Goal: Find specific page/section: Find specific page/section

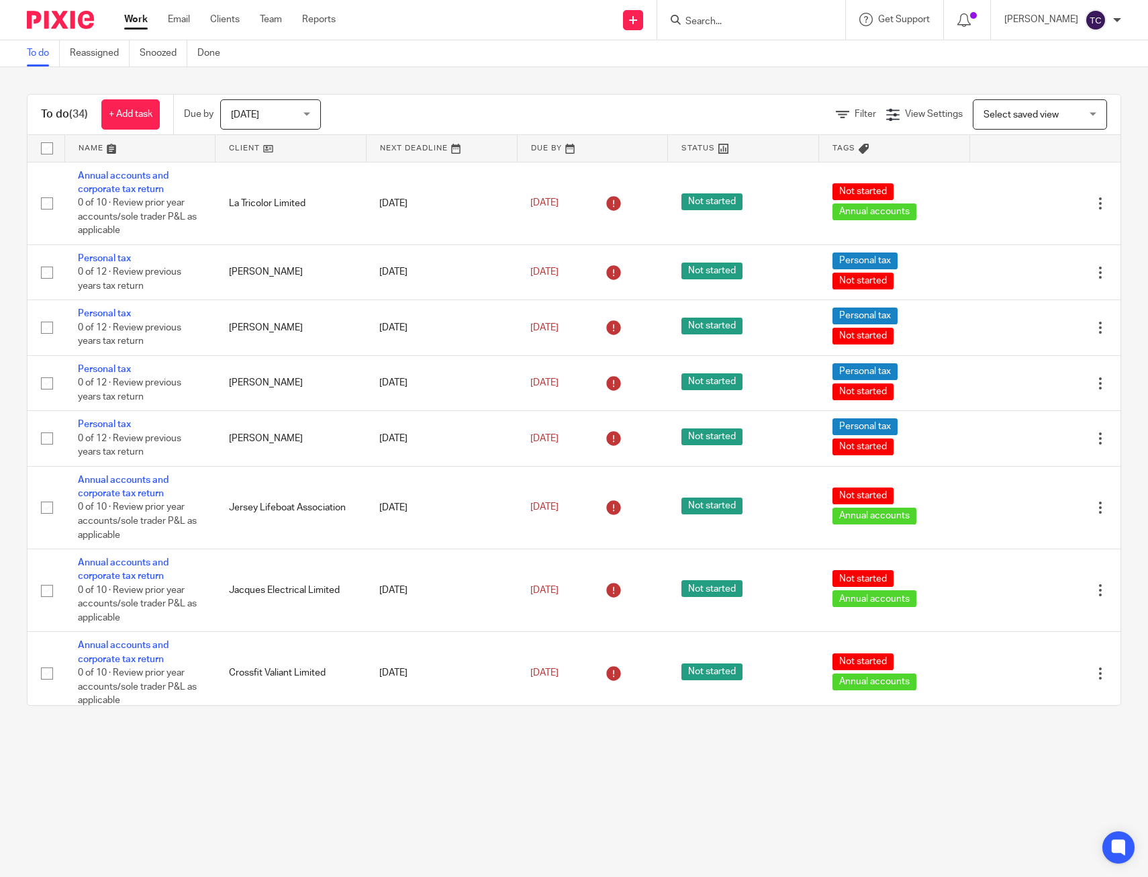
click at [1029, 57] on div "To do Reassigned Snoozed Done" at bounding box center [574, 53] width 1148 height 27
click at [536, 73] on div "To do (34) + Add task Due by [DATE] [DATE] [DATE] [DATE] This week Next week Th…" at bounding box center [574, 399] width 1148 height 665
click at [778, 61] on div "To do Reassigned Snoozed Done" at bounding box center [574, 53] width 1148 height 27
click at [861, 66] on div "To do Reassigned Snoozed Done" at bounding box center [574, 53] width 1148 height 27
click at [971, 50] on div "To do Reassigned Snoozed Done" at bounding box center [574, 53] width 1148 height 27
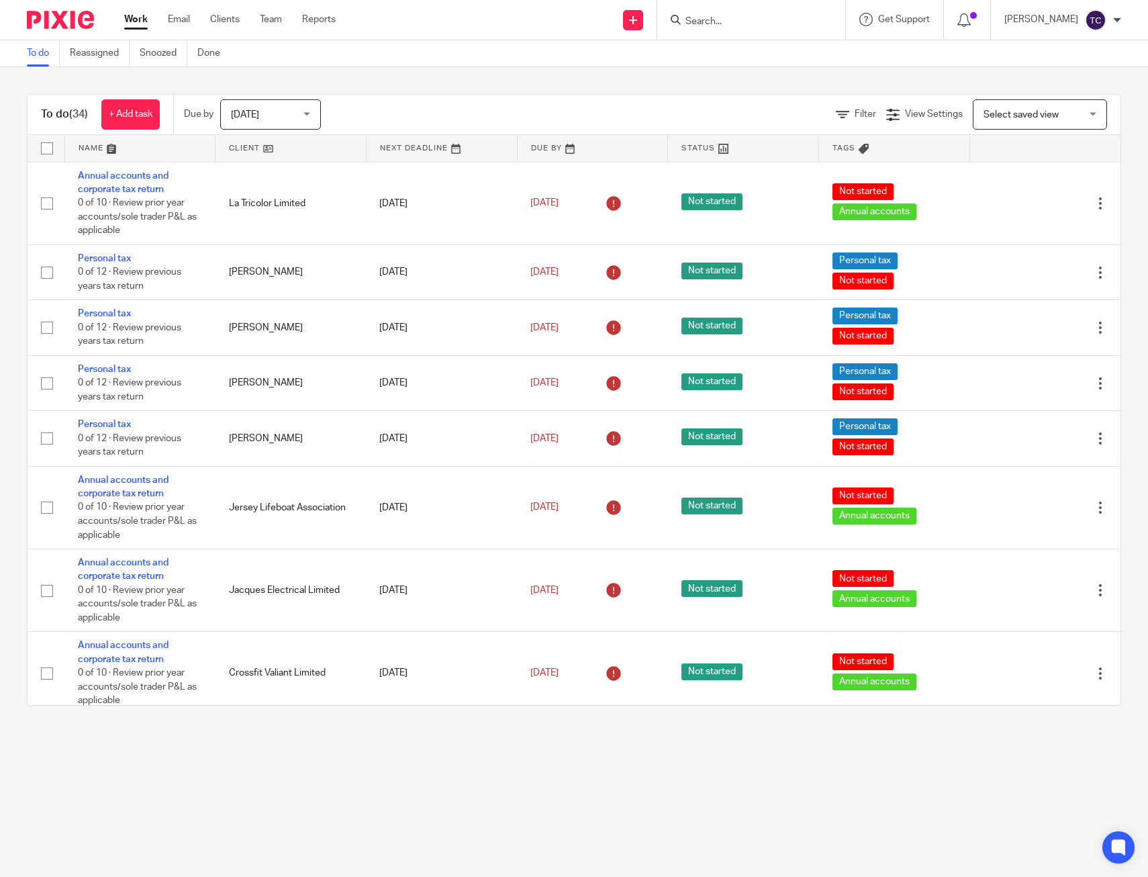
click at [1094, 77] on div "To do (34) + Add task Due by Today Today Today Tomorrow This week Next week Thi…" at bounding box center [574, 399] width 1148 height 665
drag, startPoint x: 853, startPoint y: 67, endPoint x: 816, endPoint y: 69, distance: 37.0
click at [816, 69] on div "To do (34) + Add task Due by Today Today Today Tomorrow This week Next week Thi…" at bounding box center [574, 399] width 1148 height 665
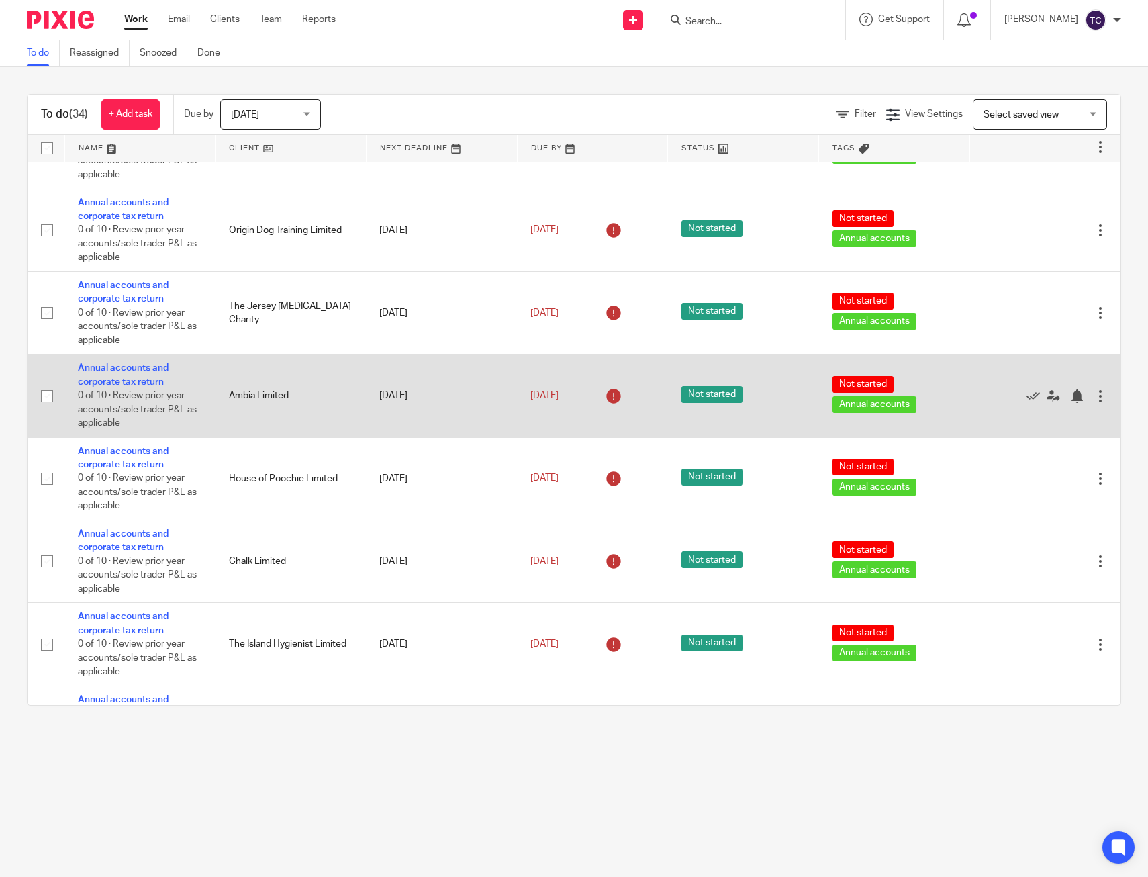
scroll to position [873, 0]
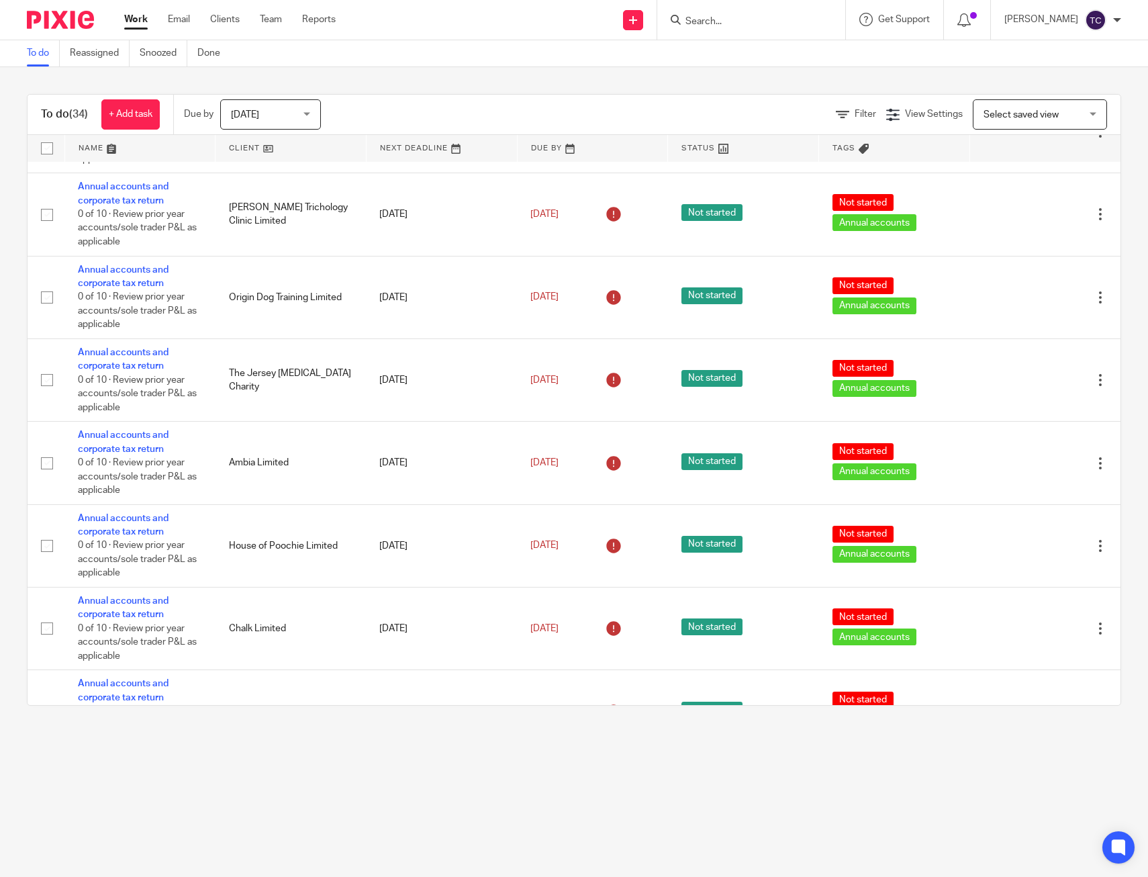
click at [880, 67] on div "To do (34) + Add task Due by Today Today Today Tomorrow This week Next week Thi…" at bounding box center [574, 399] width 1148 height 665
click at [473, 75] on div "To do (34) + Add task Due by Today Today Today Tomorrow This week Next week Thi…" at bounding box center [574, 399] width 1148 height 665
click at [486, 71] on div "To do (34) + Add task Due by Today Today Today Tomorrow This week Next week Thi…" at bounding box center [574, 399] width 1148 height 665
click at [767, 22] on input "Search" at bounding box center [744, 22] width 121 height 12
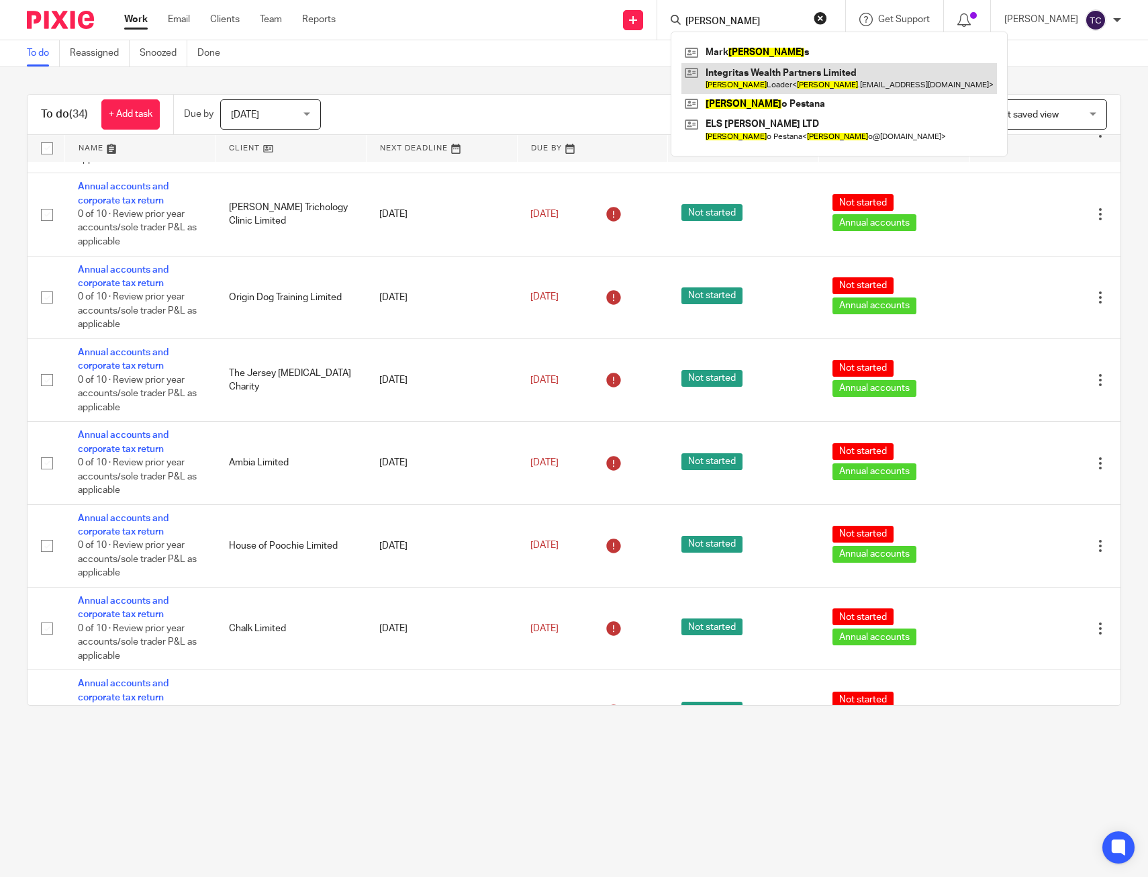
type input "edward"
click at [824, 74] on link at bounding box center [839, 78] width 316 height 31
